Goal: Find contact information: Find contact information

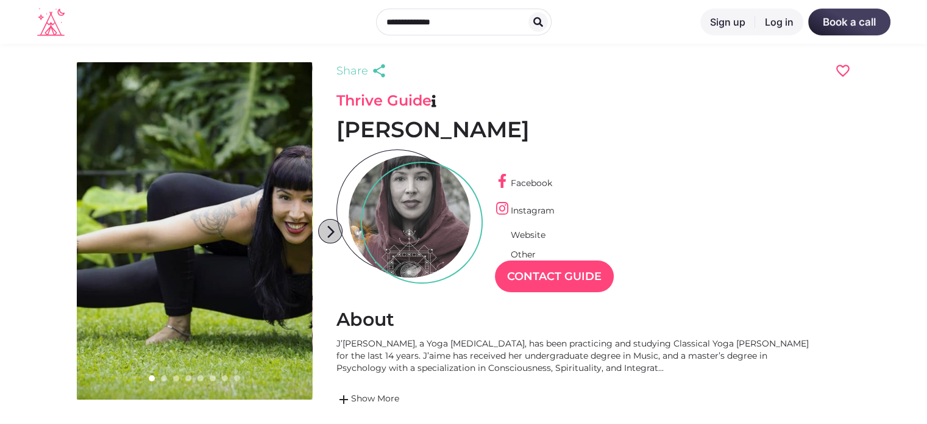
click at [330, 232] on icon "arrow_forward_ios" at bounding box center [331, 232] width 24 height 24
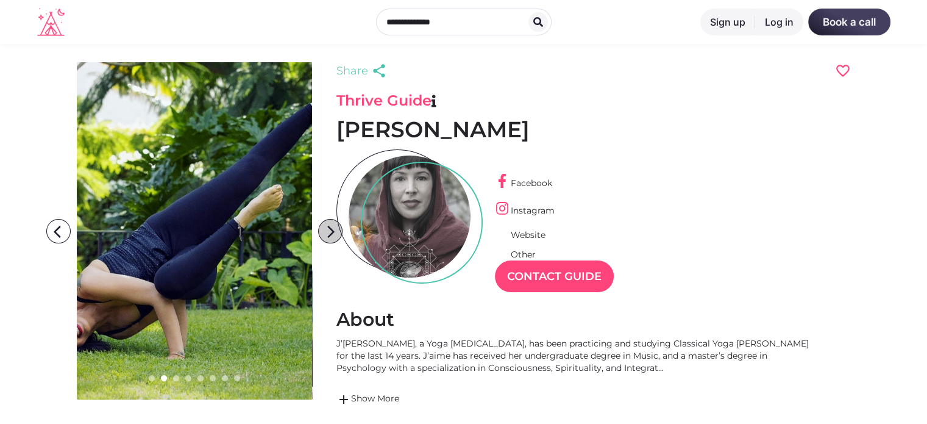
click at [330, 232] on icon "arrow_forward_ios" at bounding box center [331, 232] width 24 height 24
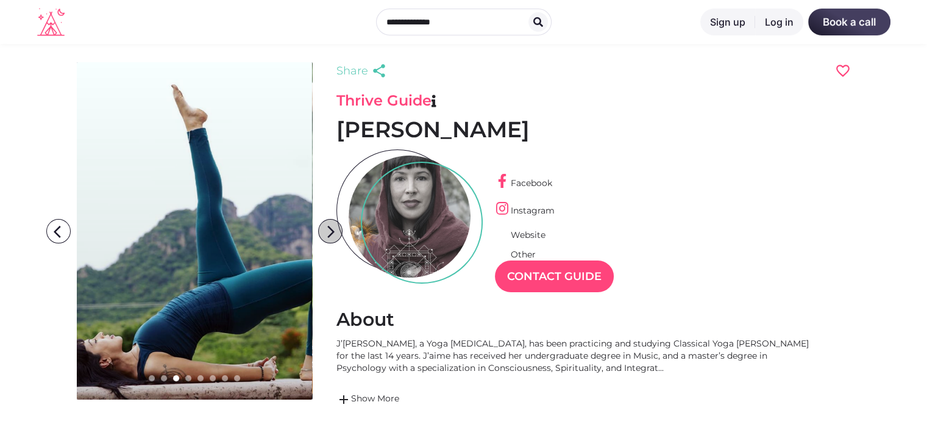
click at [330, 232] on icon "arrow_forward_ios" at bounding box center [331, 232] width 24 height 24
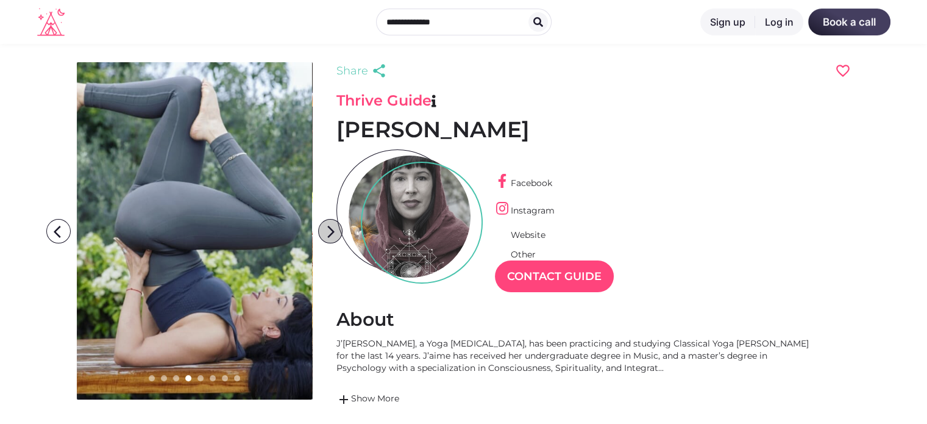
click at [330, 232] on icon "arrow_forward_ios" at bounding box center [331, 232] width 24 height 24
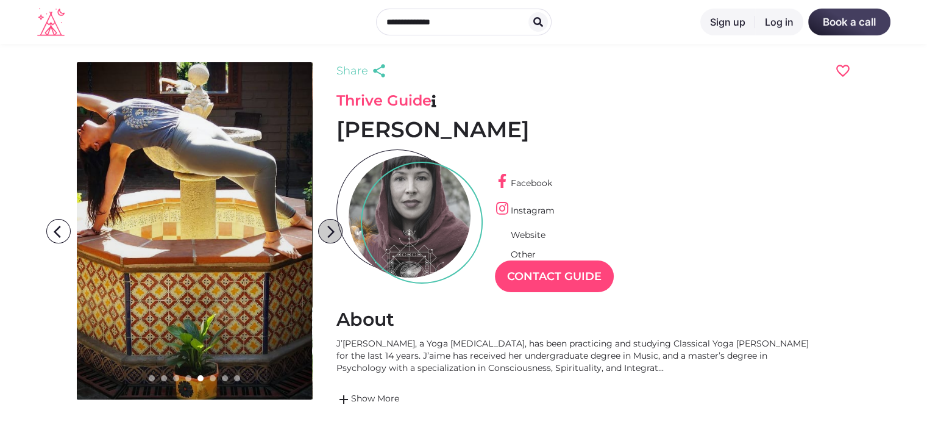
click at [330, 232] on icon "arrow_forward_ios" at bounding box center [331, 232] width 24 height 24
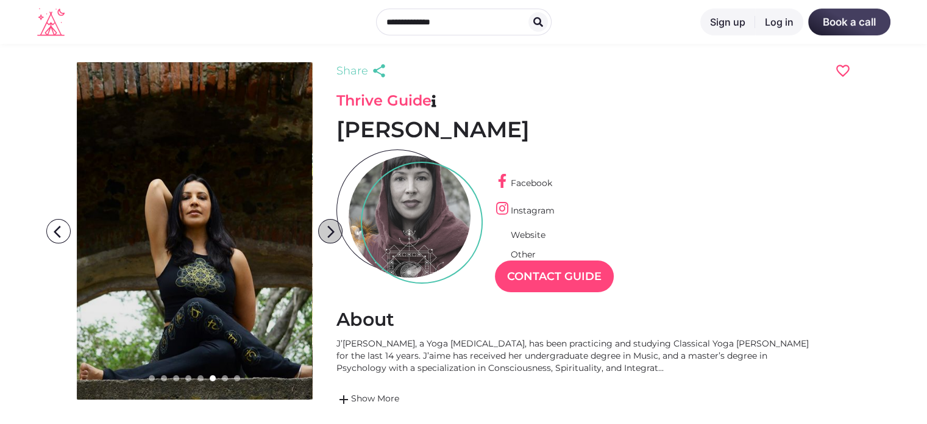
click at [330, 232] on icon "arrow_forward_ios" at bounding box center [331, 232] width 24 height 24
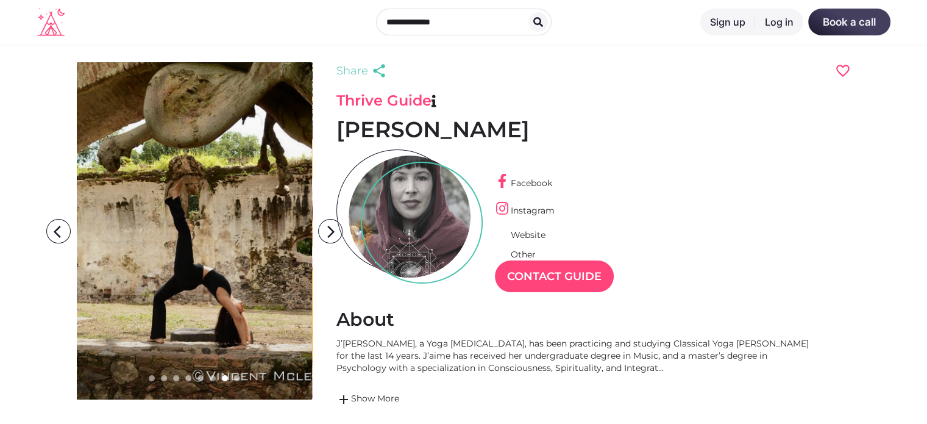
scroll to position [5, 0]
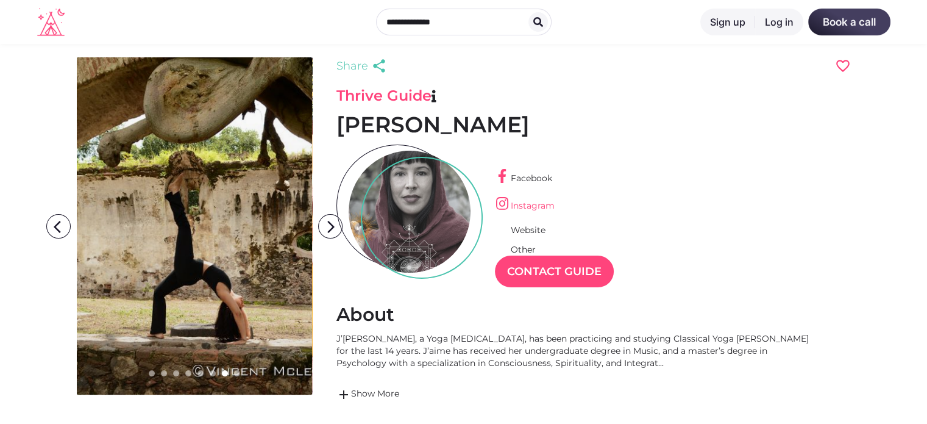
click at [515, 204] on link "Instagram" at bounding box center [525, 205] width 60 height 11
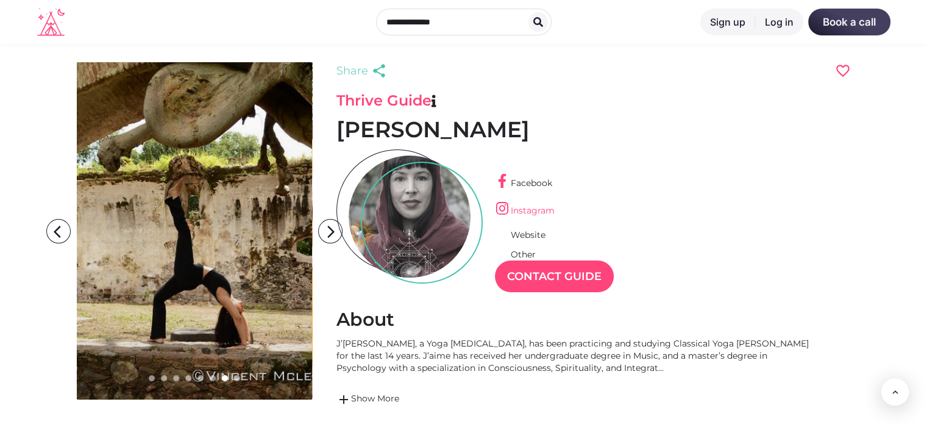
scroll to position [0, 0]
click at [46, 33] on icon at bounding box center [50, 22] width 27 height 28
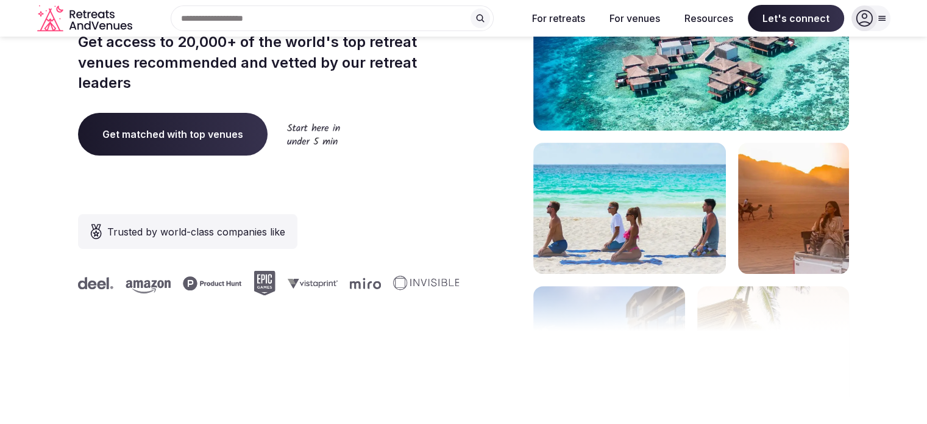
scroll to position [287, 0]
